Goal: Register for event/course

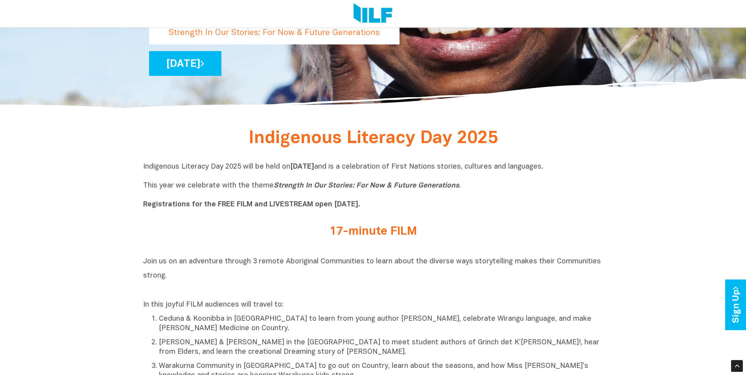
scroll to position [236, 0]
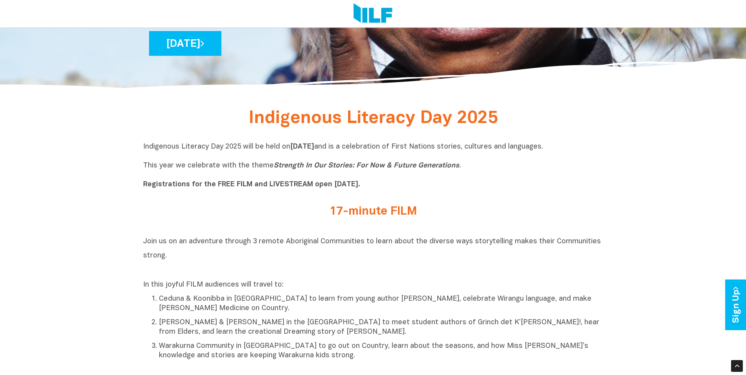
click at [254, 255] on h2 "Join us on an adventure through 3 remote Aboriginal Communities to learn about …" at bounding box center [373, 255] width 460 height 42
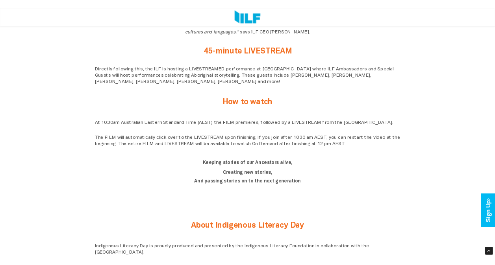
scroll to position [0, 0]
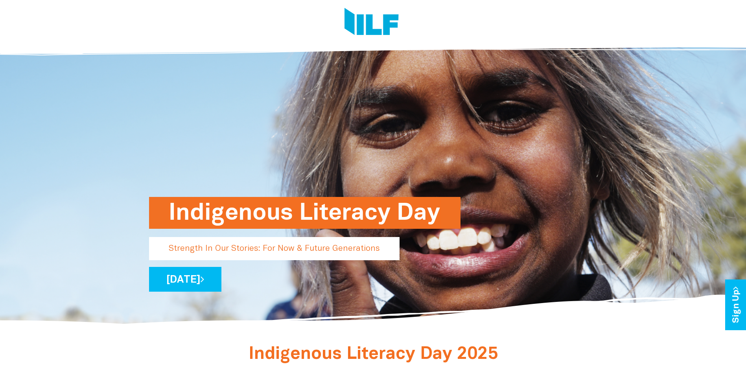
click at [239, 218] on h1 "Indigenous Literacy Day" at bounding box center [305, 213] width 272 height 32
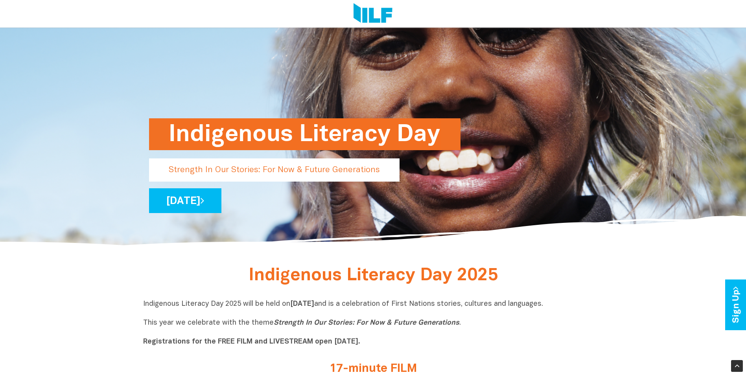
scroll to position [157, 0]
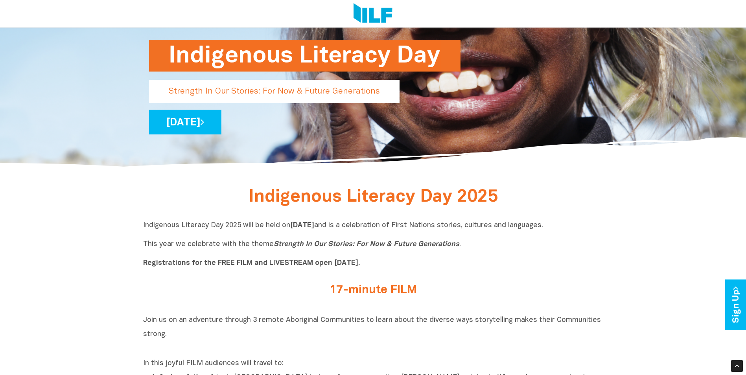
click at [254, 281] on div "17-minute FILM" at bounding box center [373, 292] width 460 height 29
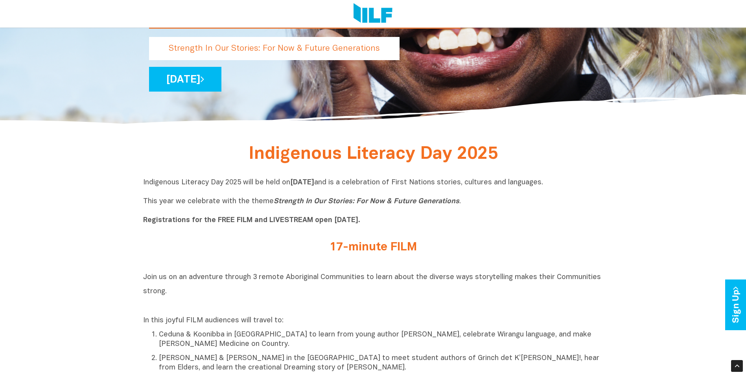
scroll to position [236, 0]
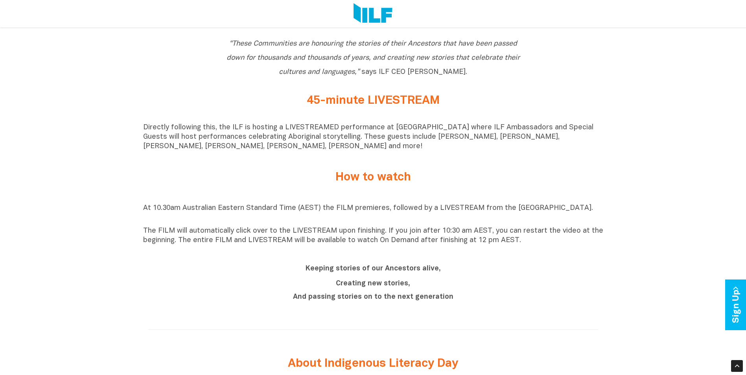
scroll to position [590, 0]
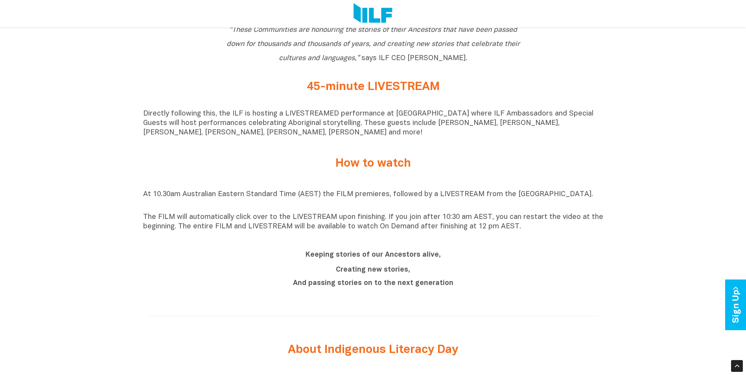
click at [505, 246] on div "Keeping stories of our Ancestors alive, Creating new stories, And passing stori…" at bounding box center [373, 270] width 460 height 57
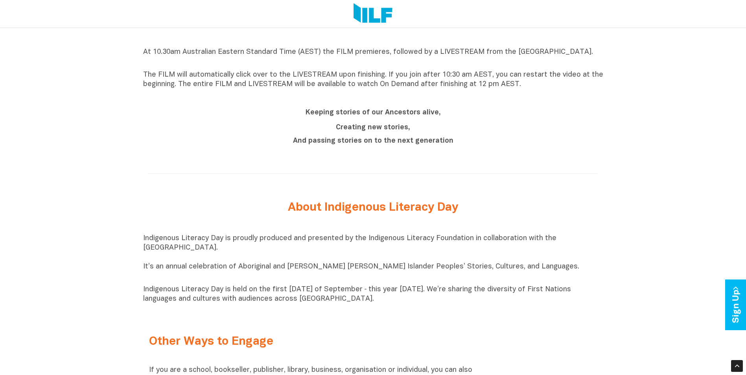
scroll to position [748, 0]
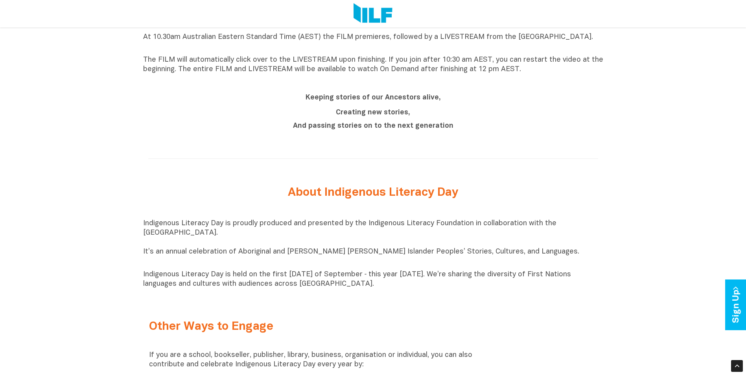
click at [395, 289] on p "Indigenous Literacy Day is held on the first [DATE] of September ‑ this year [D…" at bounding box center [373, 279] width 460 height 19
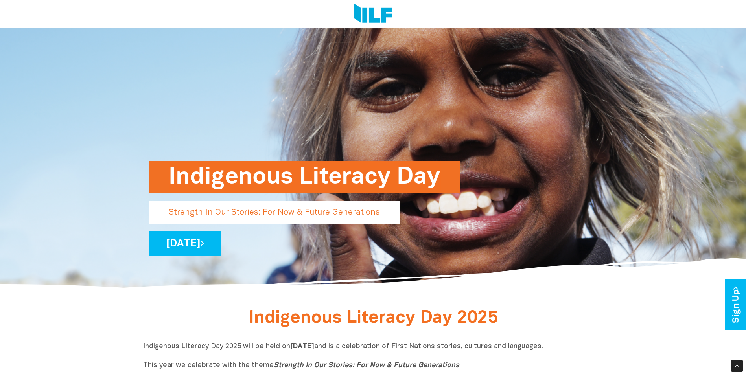
scroll to position [0, 0]
